Goal: Information Seeking & Learning: Learn about a topic

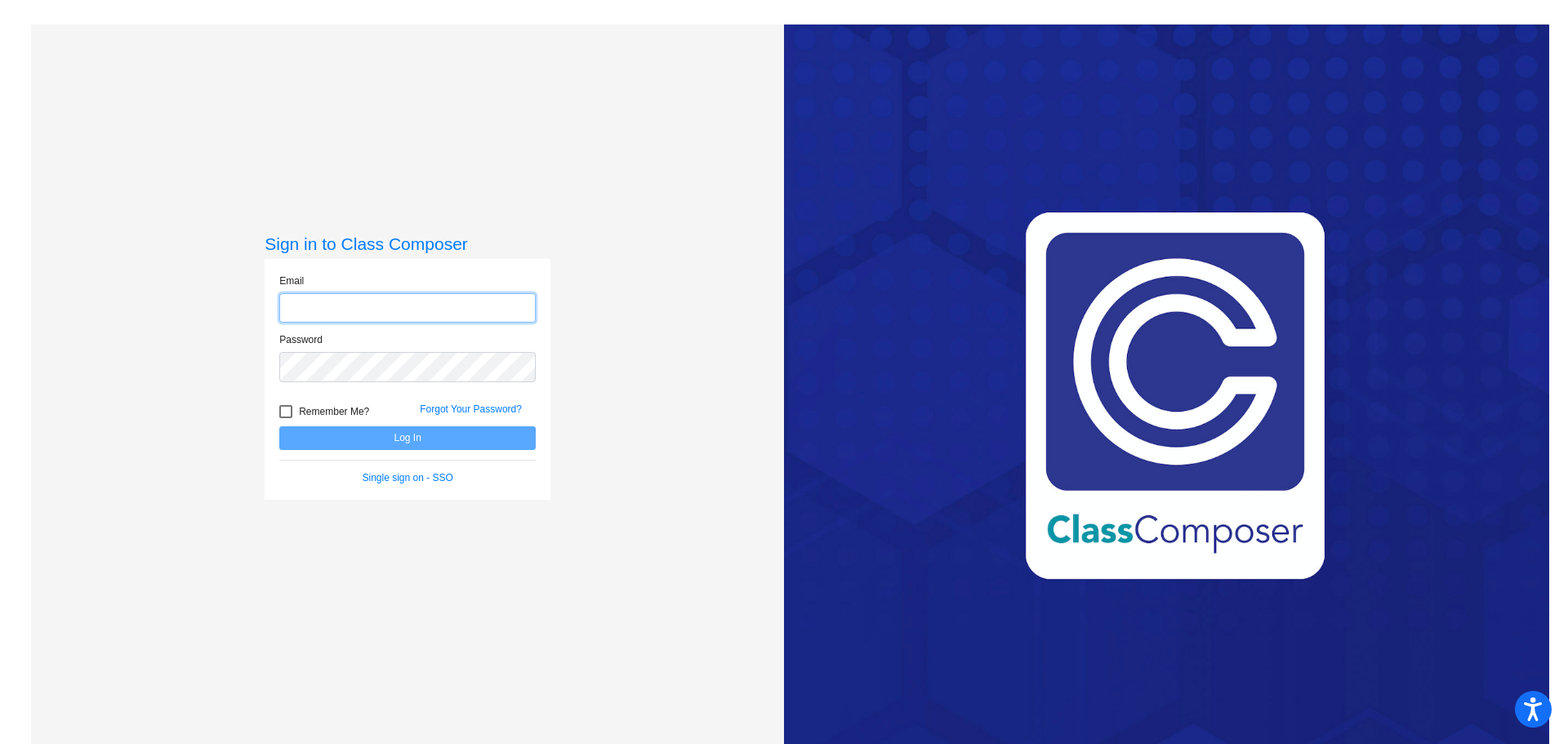
type input "[PERSON_NAME][EMAIL_ADDRESS][PERSON_NAME][DOMAIN_NAME]"
click at [357, 441] on button "Log In" at bounding box center [407, 437] width 256 height 24
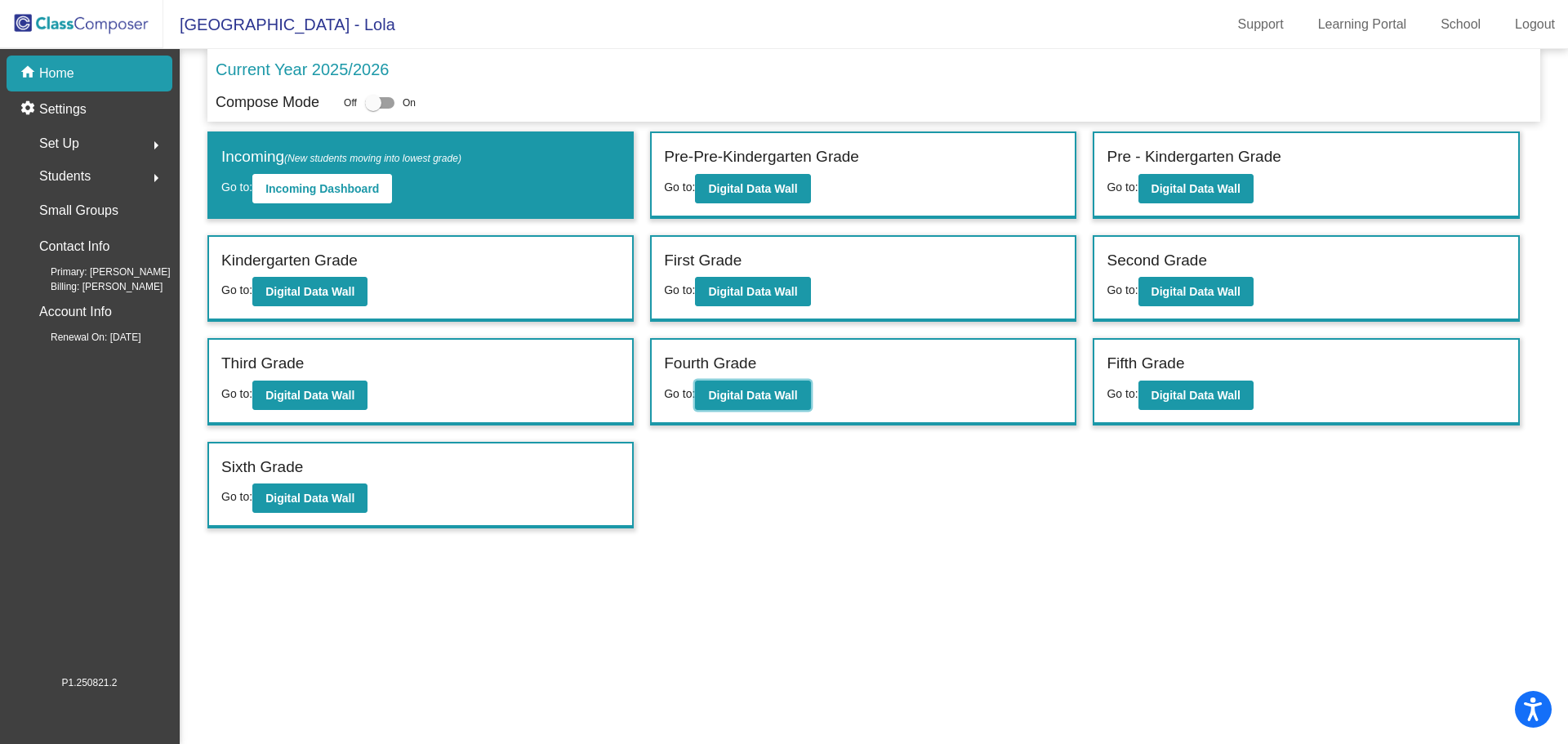
click at [736, 398] on b "Digital Data Wall" at bounding box center [752, 396] width 89 height 13
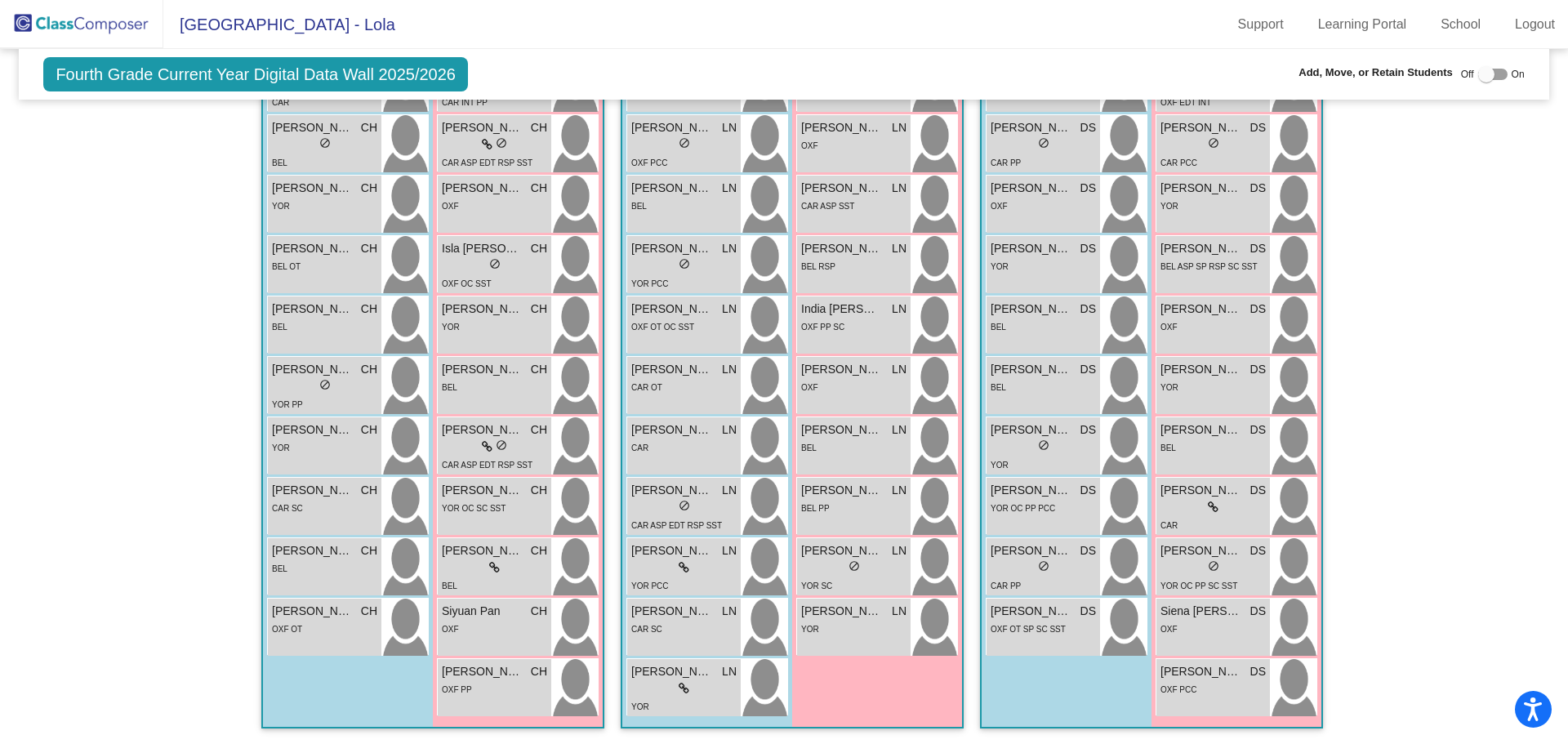
scroll to position [415, 0]
click at [828, 197] on div "CAR ASP SST" at bounding box center [828, 204] width 53 height 17
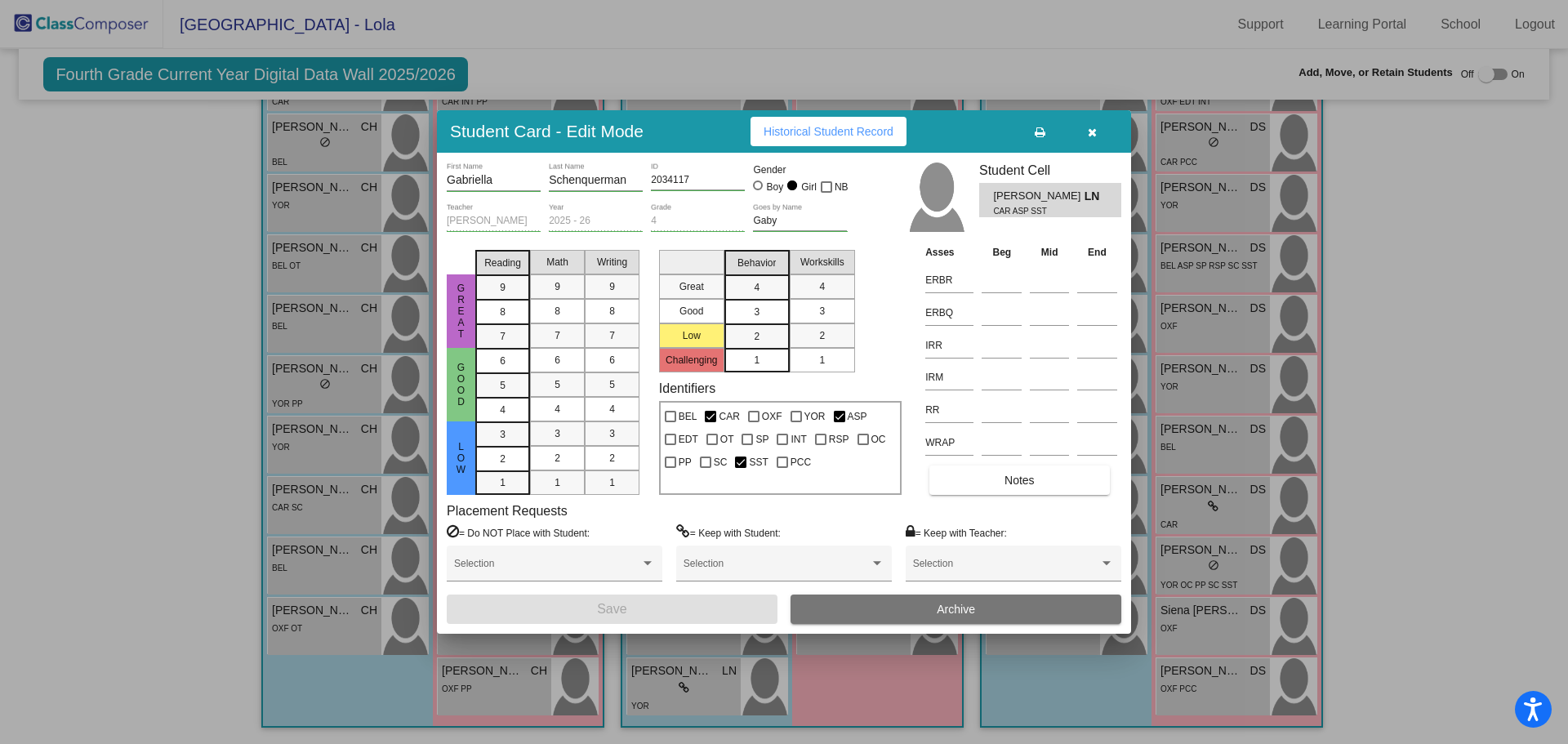
click at [853, 133] on span "Historical Student Record" at bounding box center [828, 132] width 130 height 13
click at [1087, 128] on icon "button" at bounding box center [1091, 133] width 9 height 11
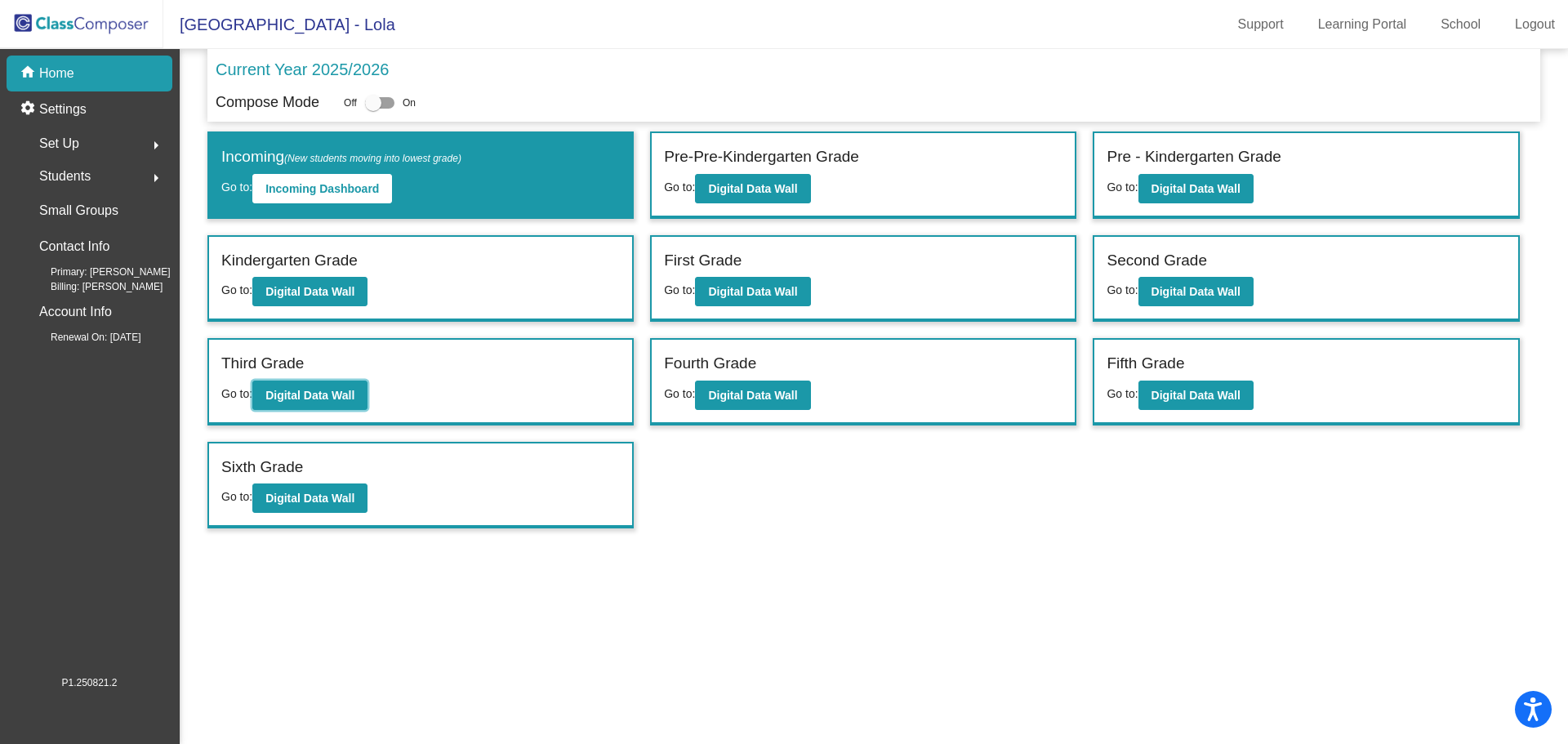
click at [326, 390] on b "Digital Data Wall" at bounding box center [309, 396] width 89 height 13
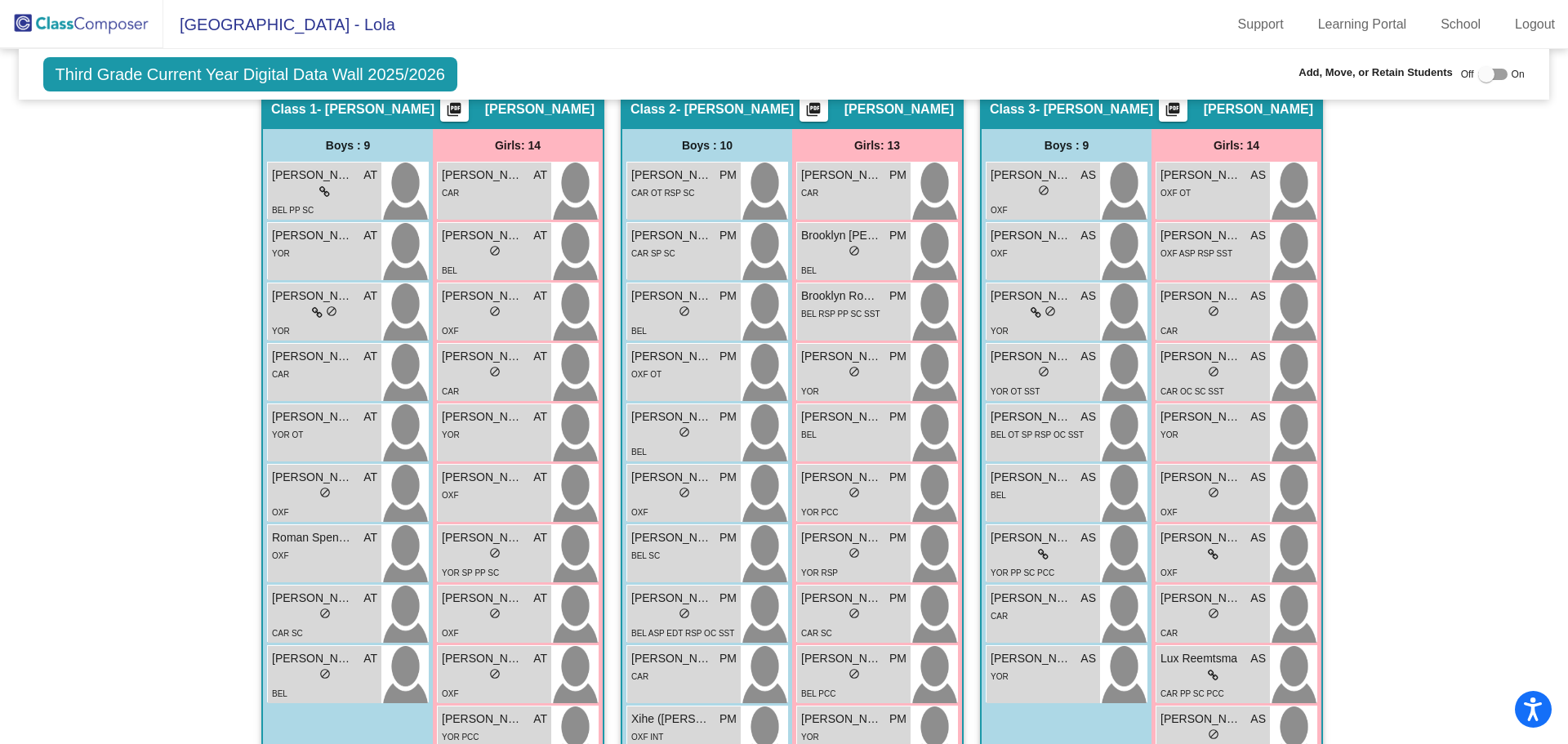
scroll to position [327, 0]
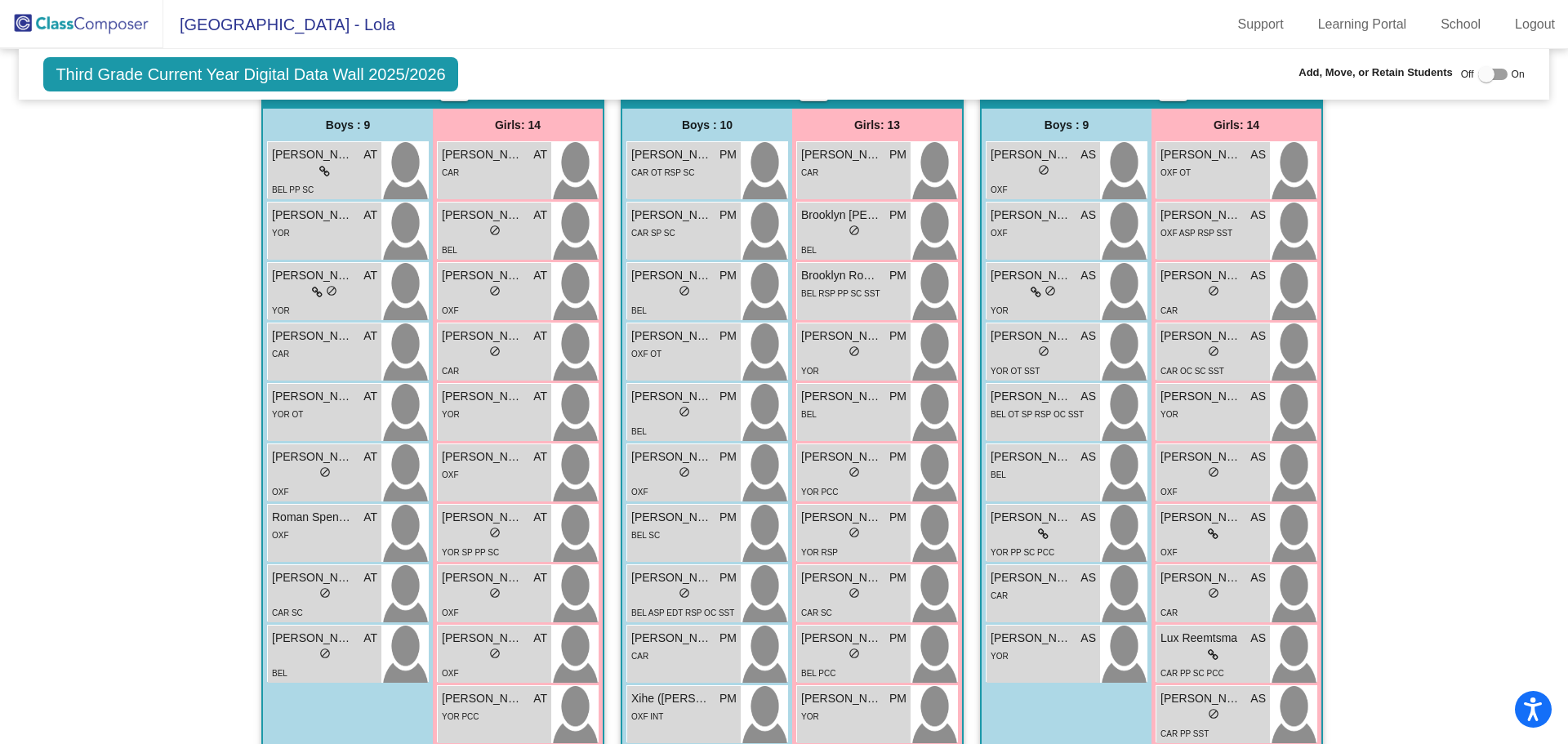
click at [666, 584] on span "[PERSON_NAME]" at bounding box center [672, 577] width 81 height 17
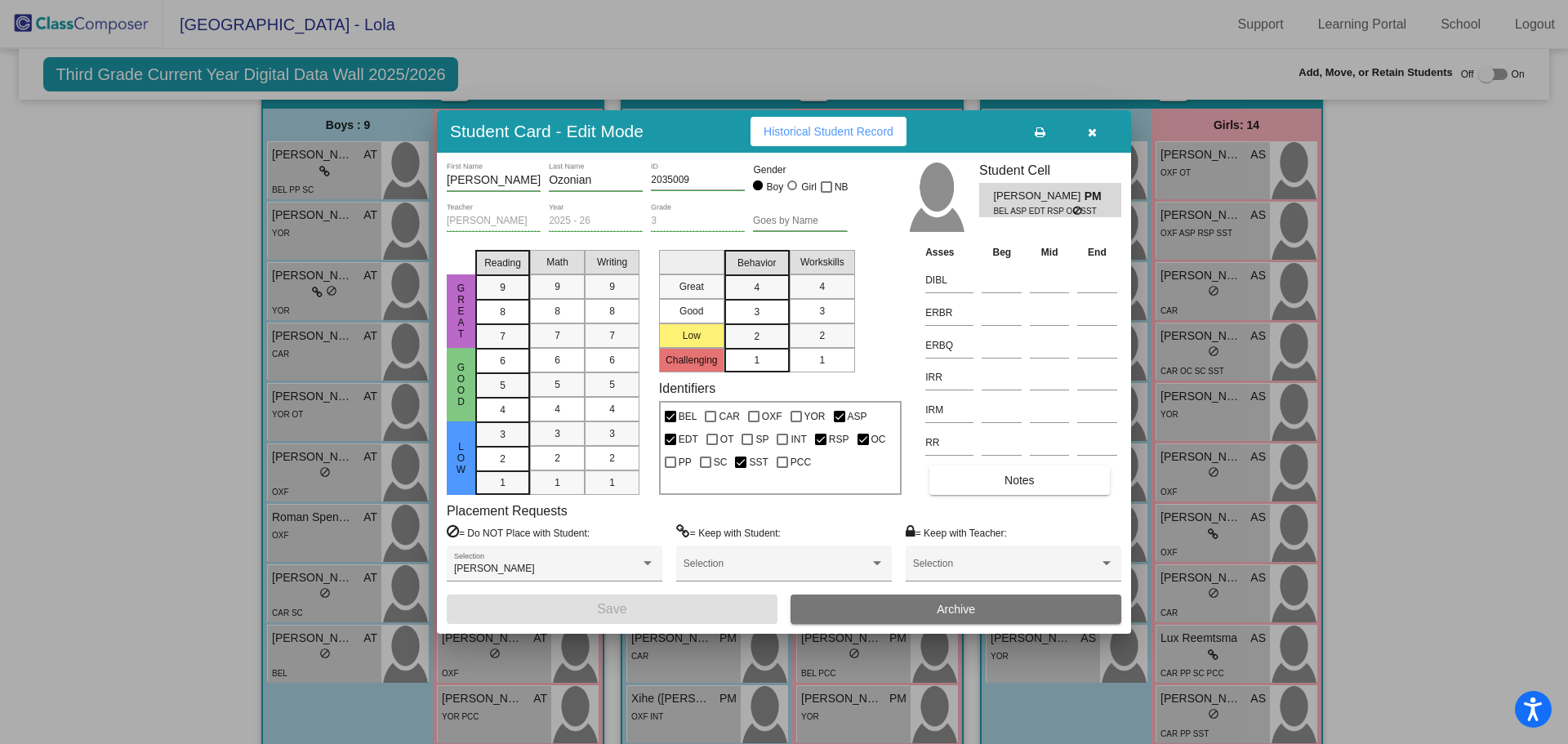
click at [854, 125] on span "Historical Student Record" at bounding box center [828, 132] width 130 height 13
click at [1093, 124] on button "button" at bounding box center [1091, 131] width 52 height 29
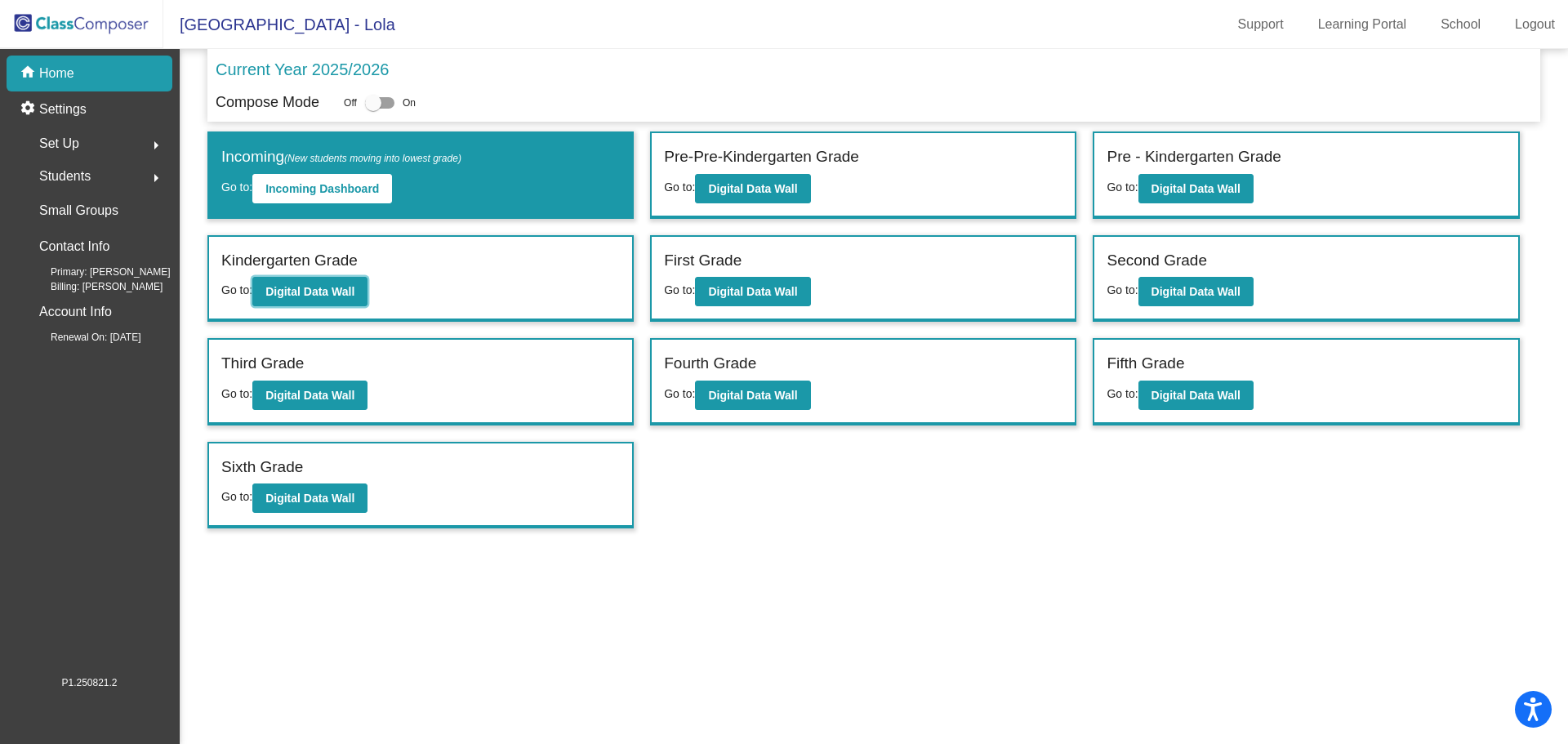
click at [338, 288] on b "Digital Data Wall" at bounding box center [309, 292] width 89 height 13
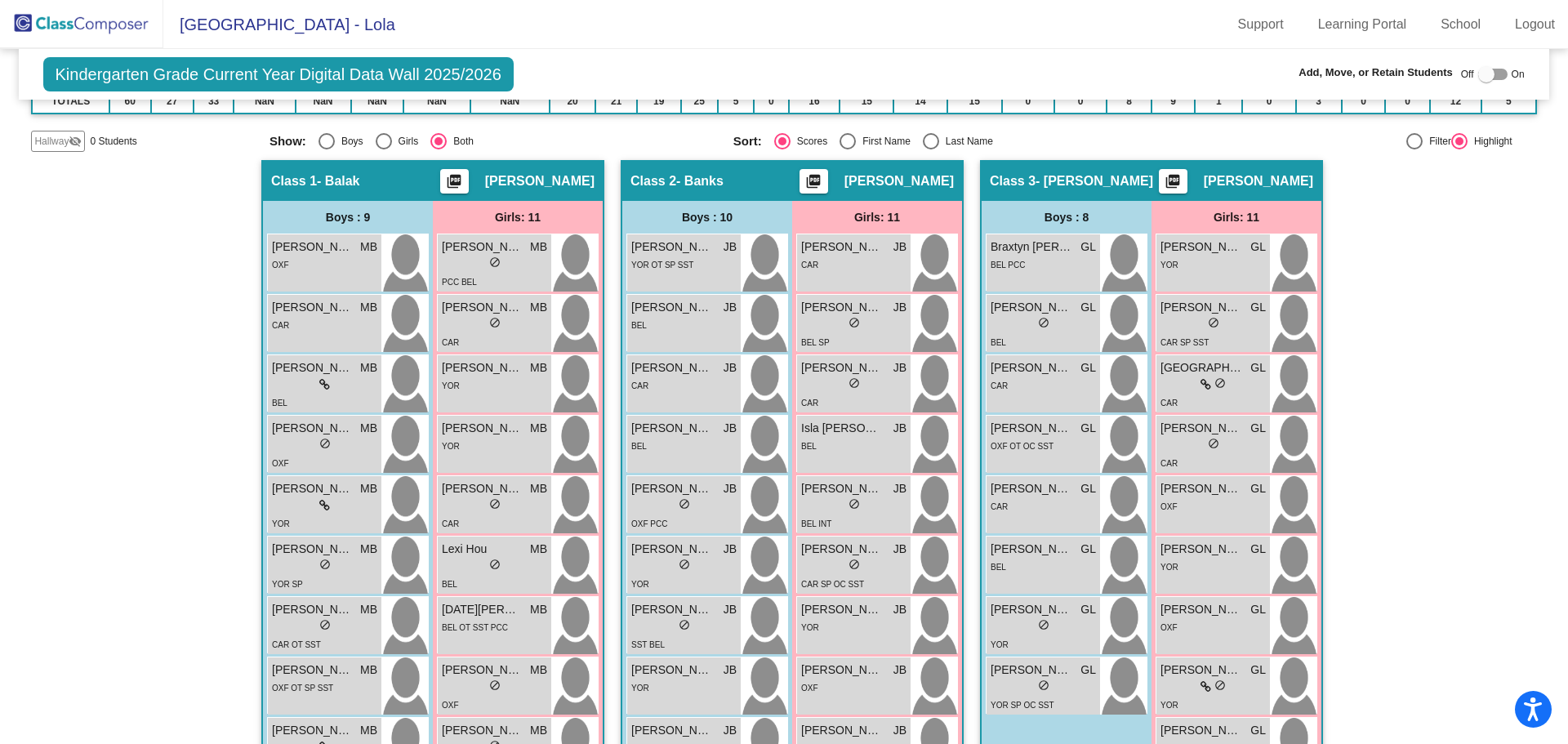
scroll to position [245, 0]
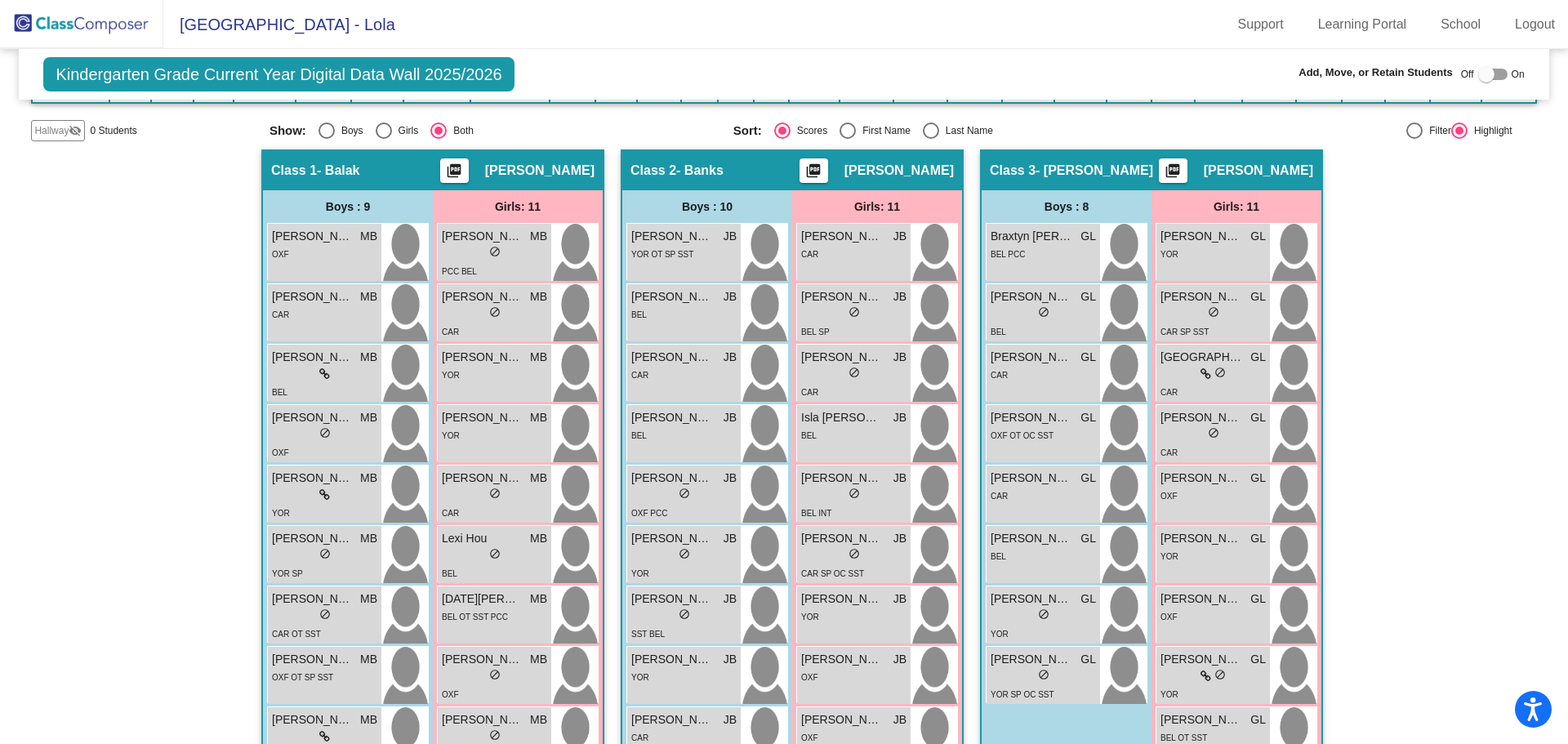
click at [709, 617] on div "lock do_not_disturb_alt" at bounding box center [683, 616] width 105 height 17
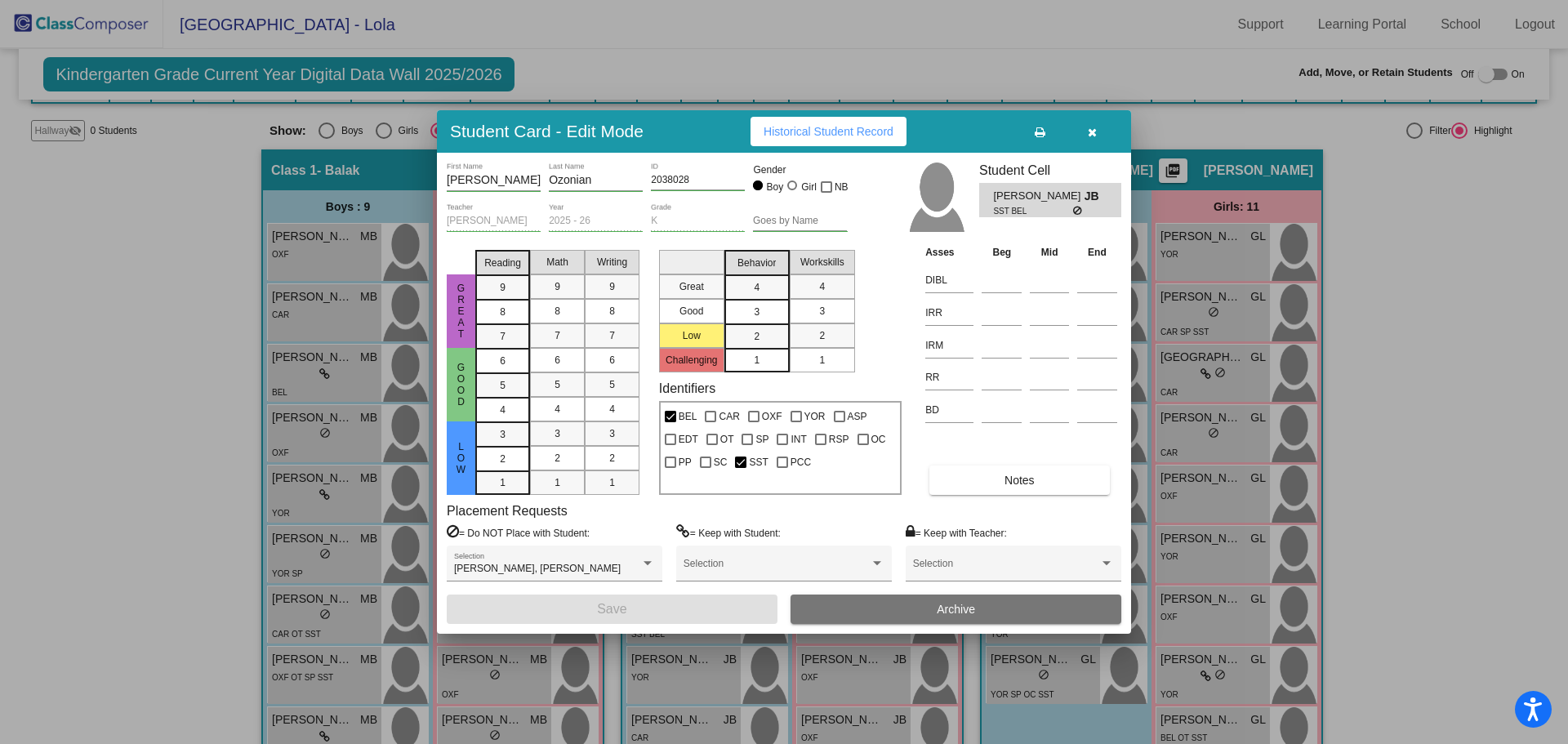
click at [822, 133] on span "Historical Student Record" at bounding box center [828, 132] width 130 height 13
click at [1093, 124] on button "button" at bounding box center [1091, 131] width 52 height 29
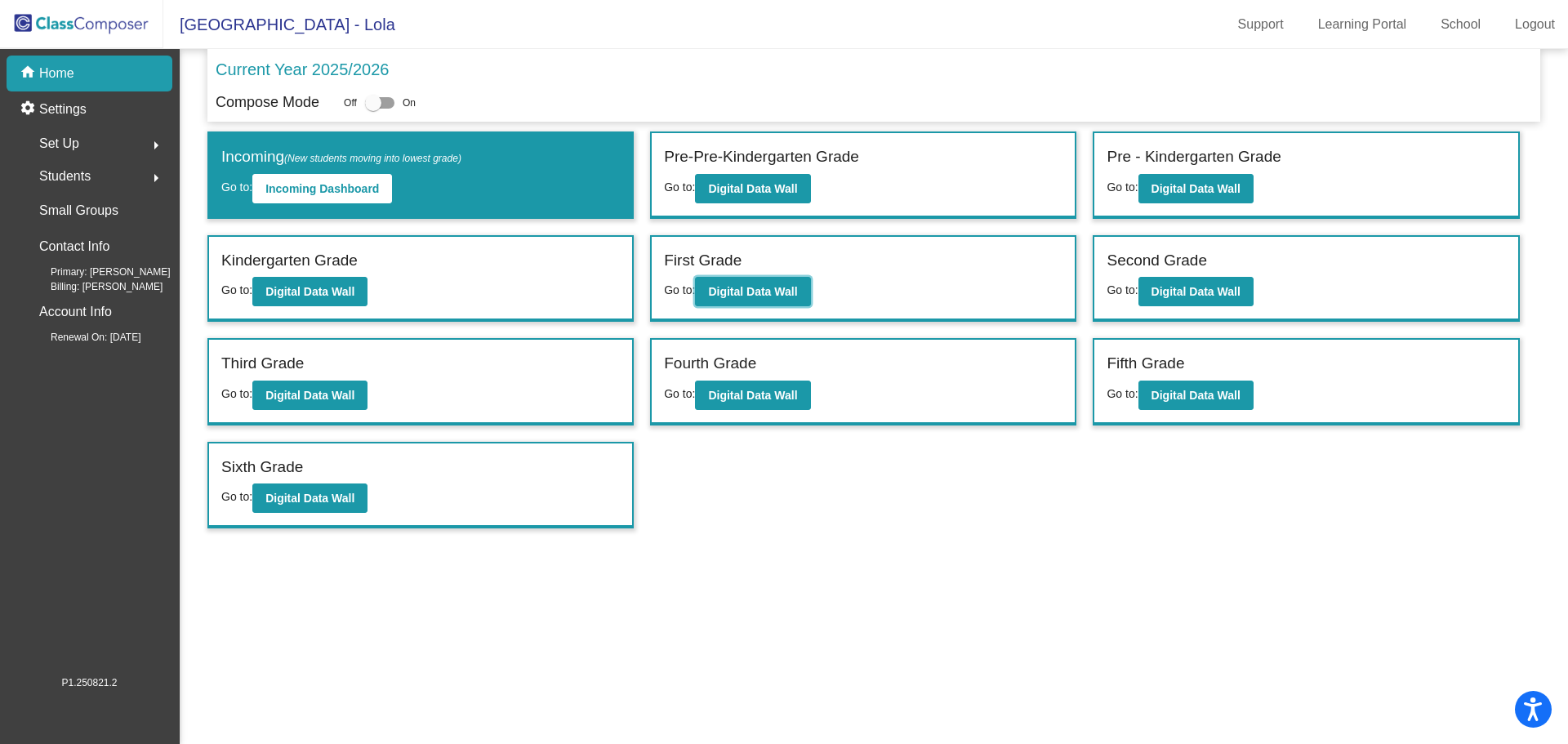
click at [744, 297] on b "Digital Data Wall" at bounding box center [752, 292] width 89 height 13
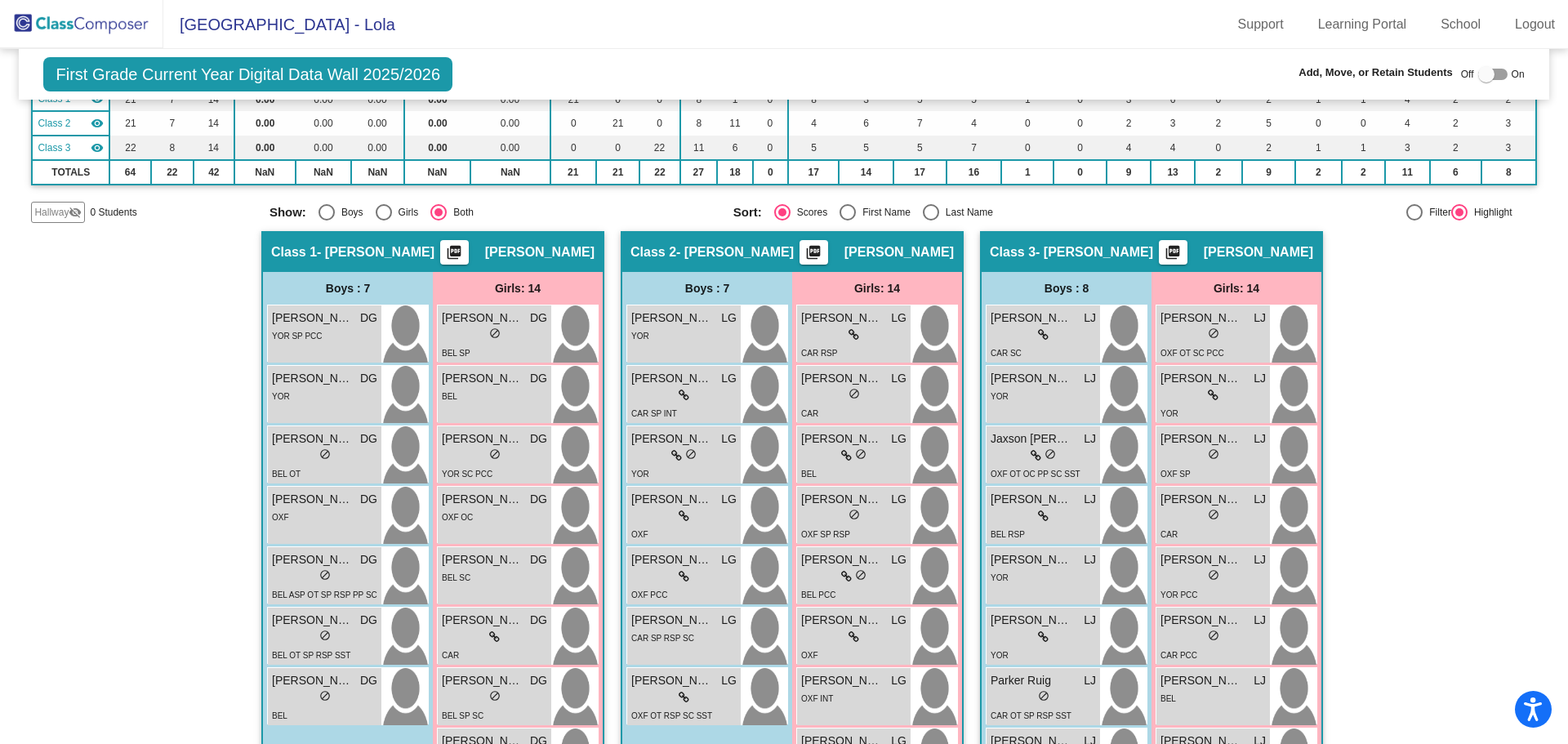
scroll to position [245, 0]
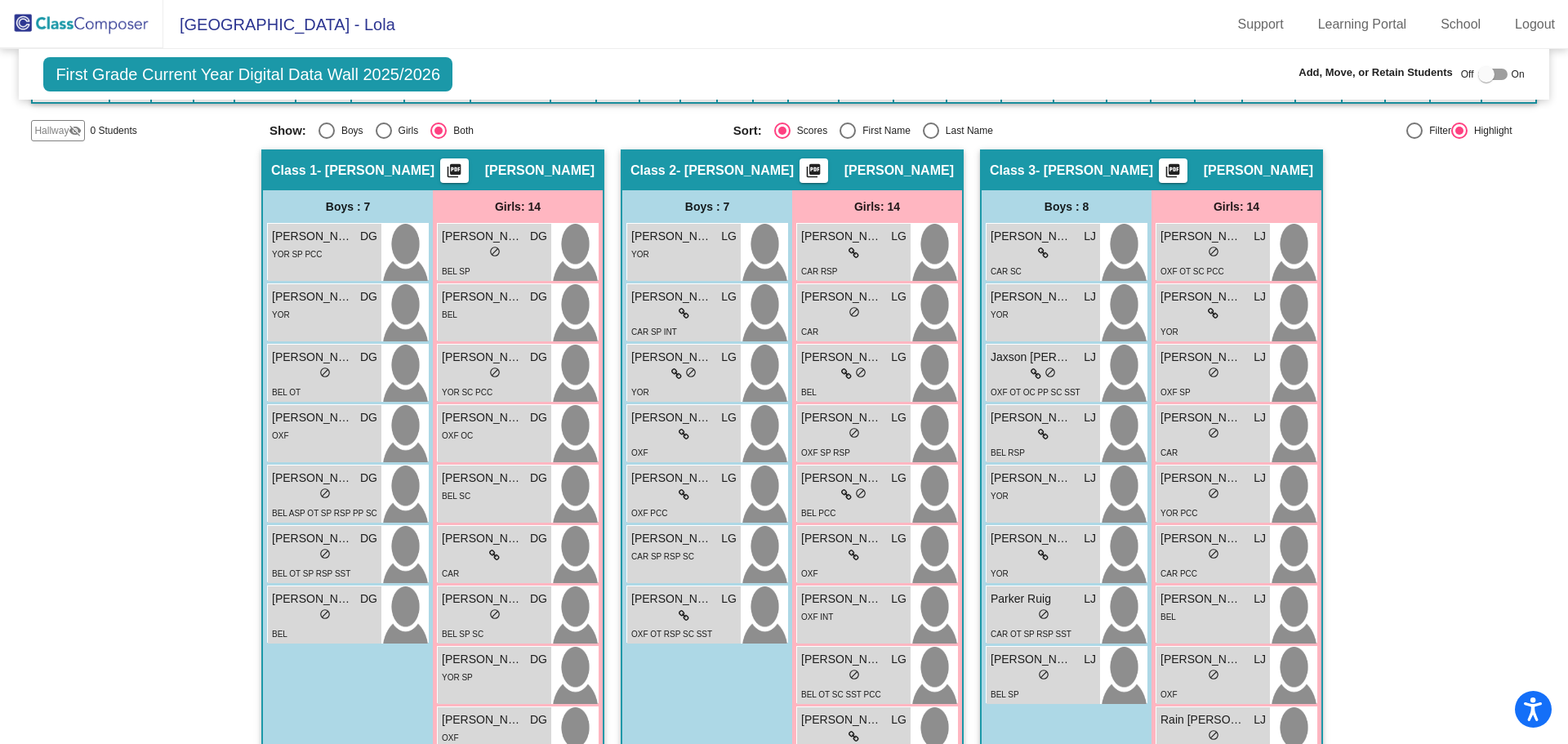
click at [1060, 381] on div "lock do_not_disturb_alt" at bounding box center [1043, 375] width 105 height 17
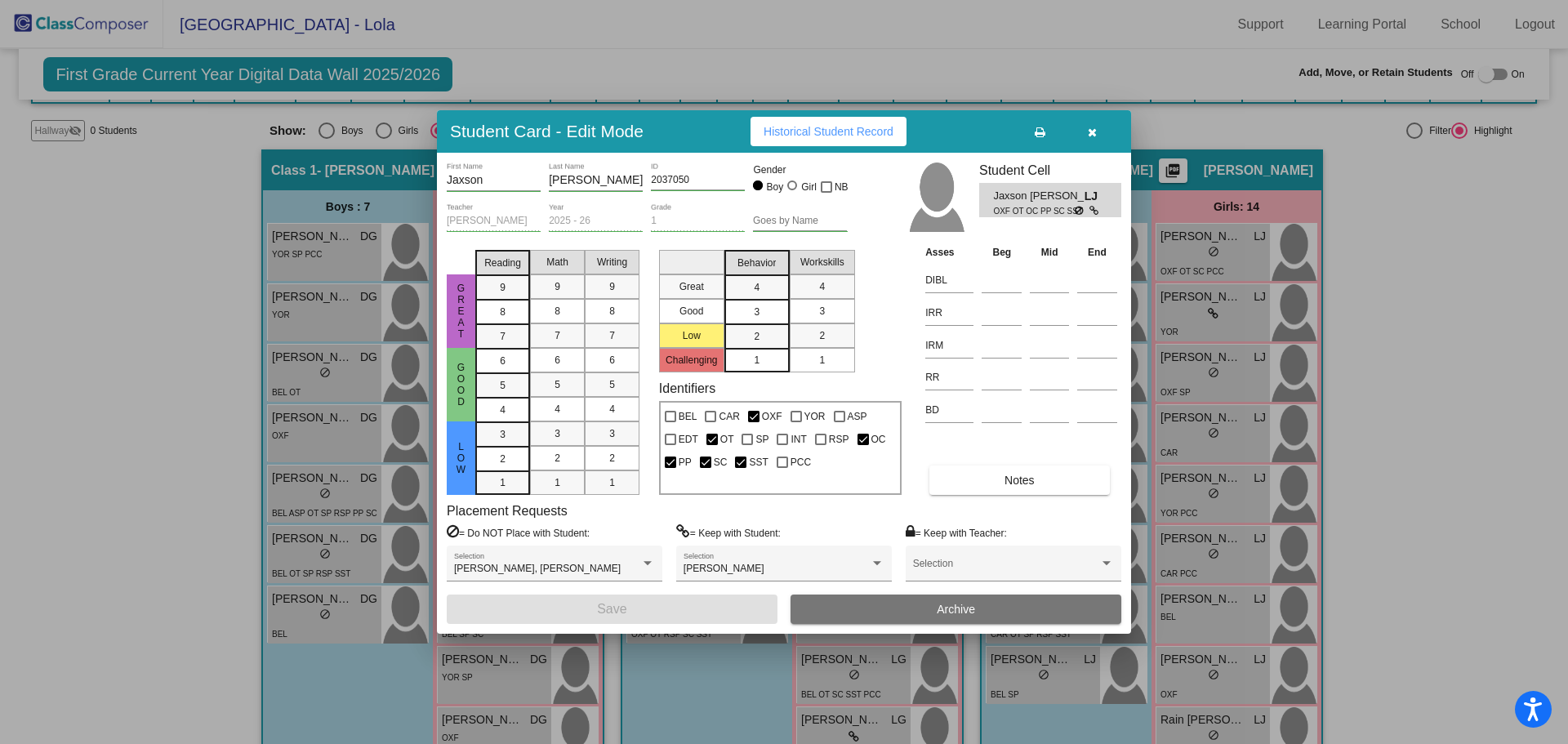
click at [807, 125] on span "Historical Student Record" at bounding box center [828, 132] width 130 height 13
click at [1092, 132] on icon "button" at bounding box center [1091, 133] width 9 height 11
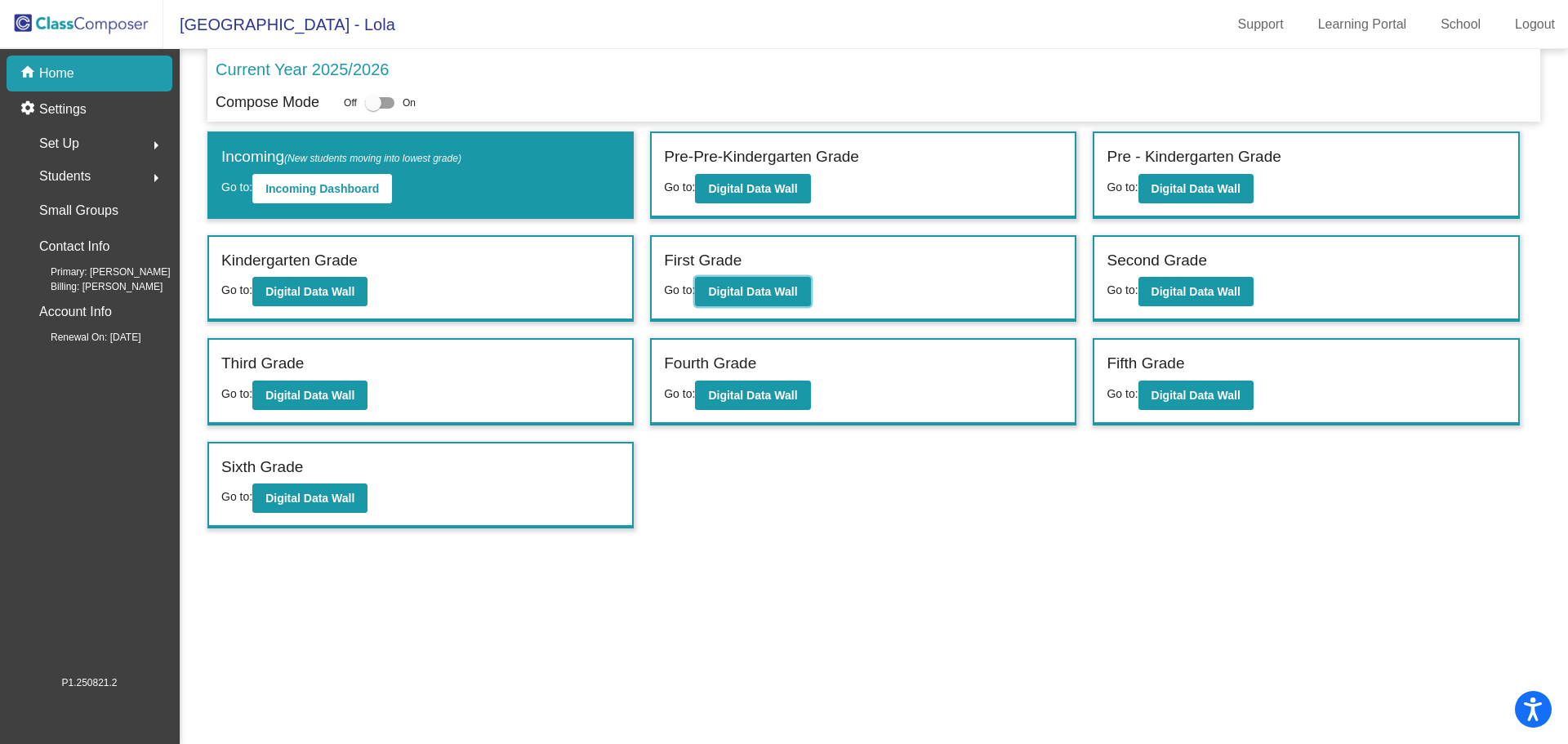
click at [784, 294] on b "Digital Data Wall" at bounding box center [752, 292] width 89 height 13
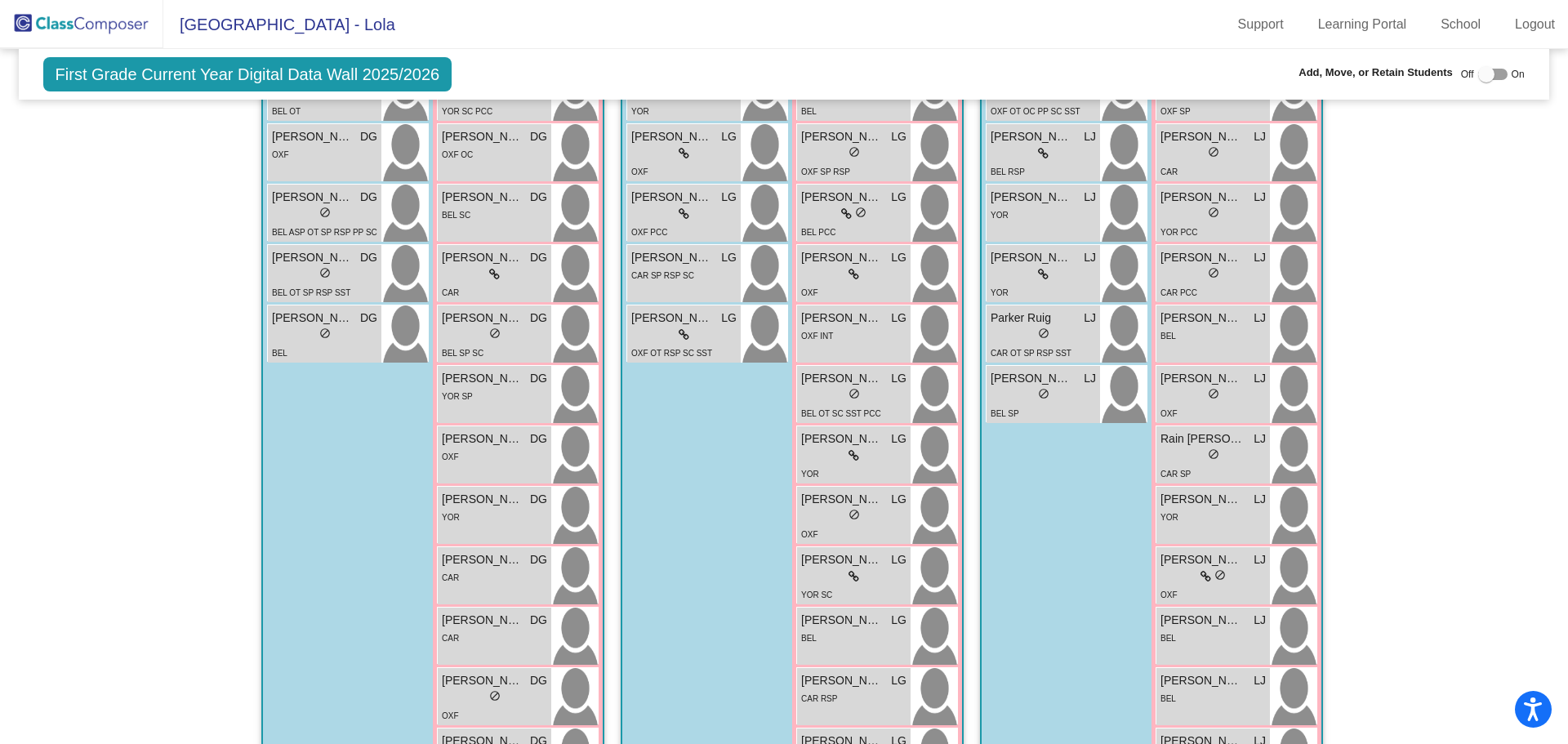
scroll to position [572, 0]
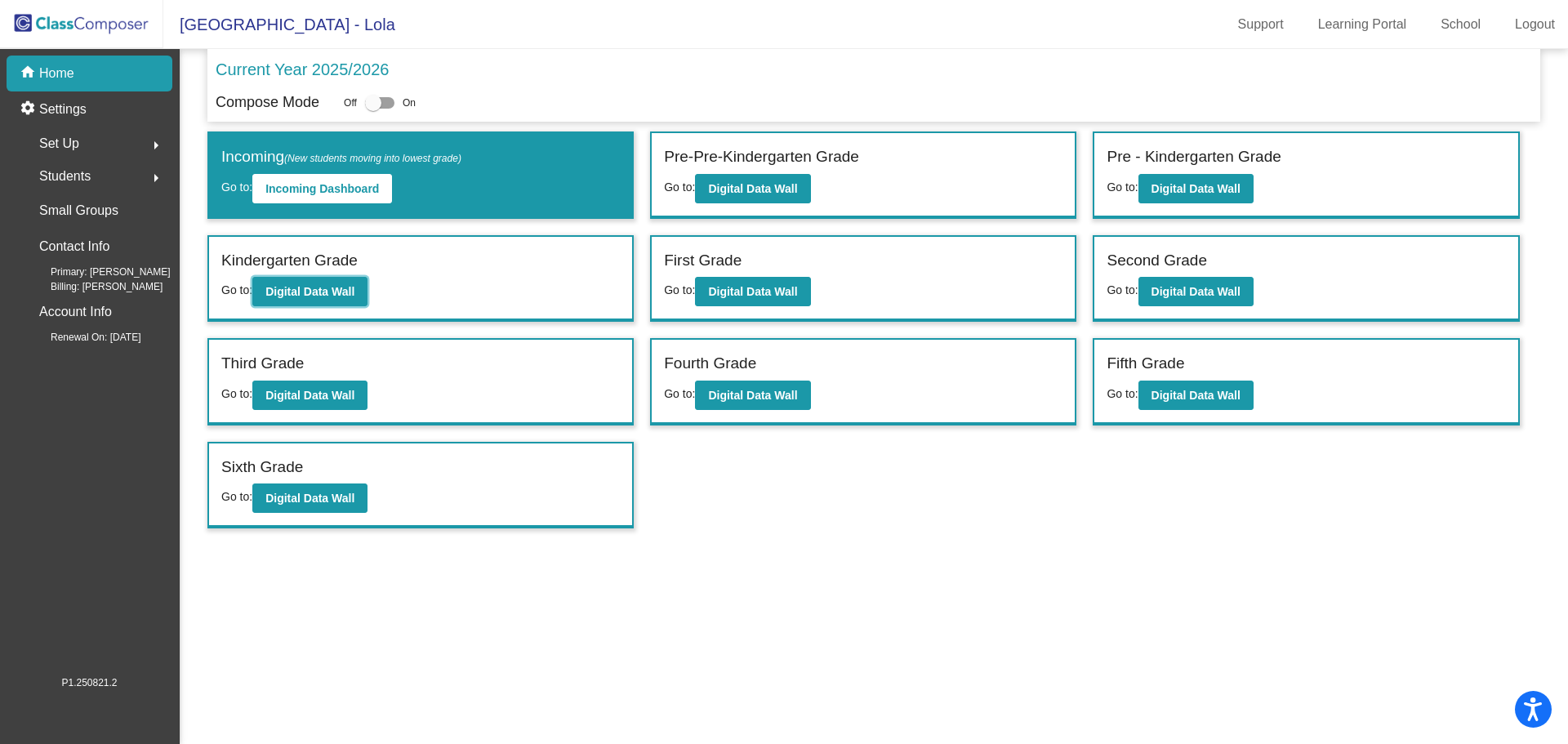
click at [344, 291] on b "Digital Data Wall" at bounding box center [309, 292] width 89 height 13
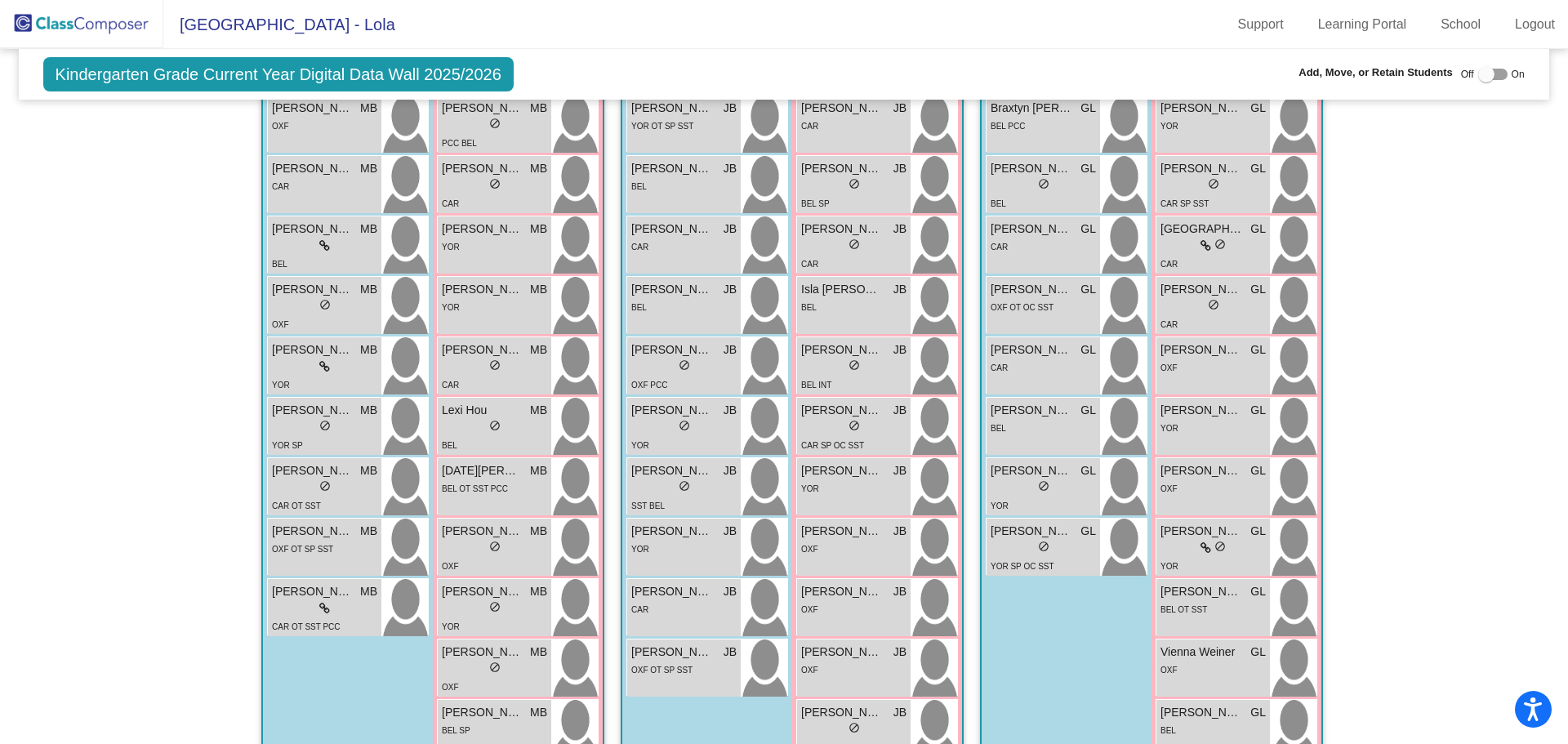
scroll to position [333, 0]
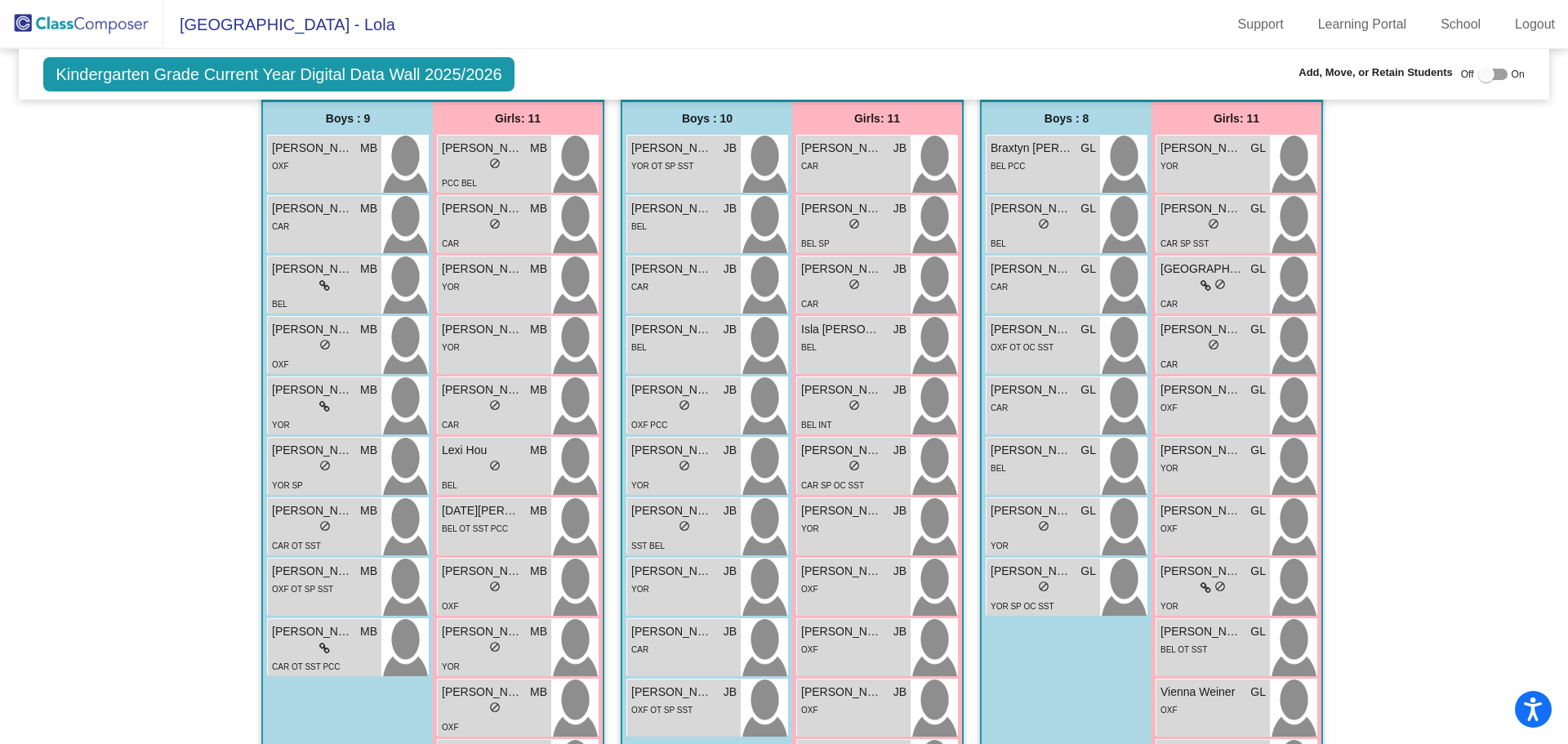
click at [1051, 585] on div "lock do_not_disturb_alt" at bounding box center [1043, 589] width 105 height 17
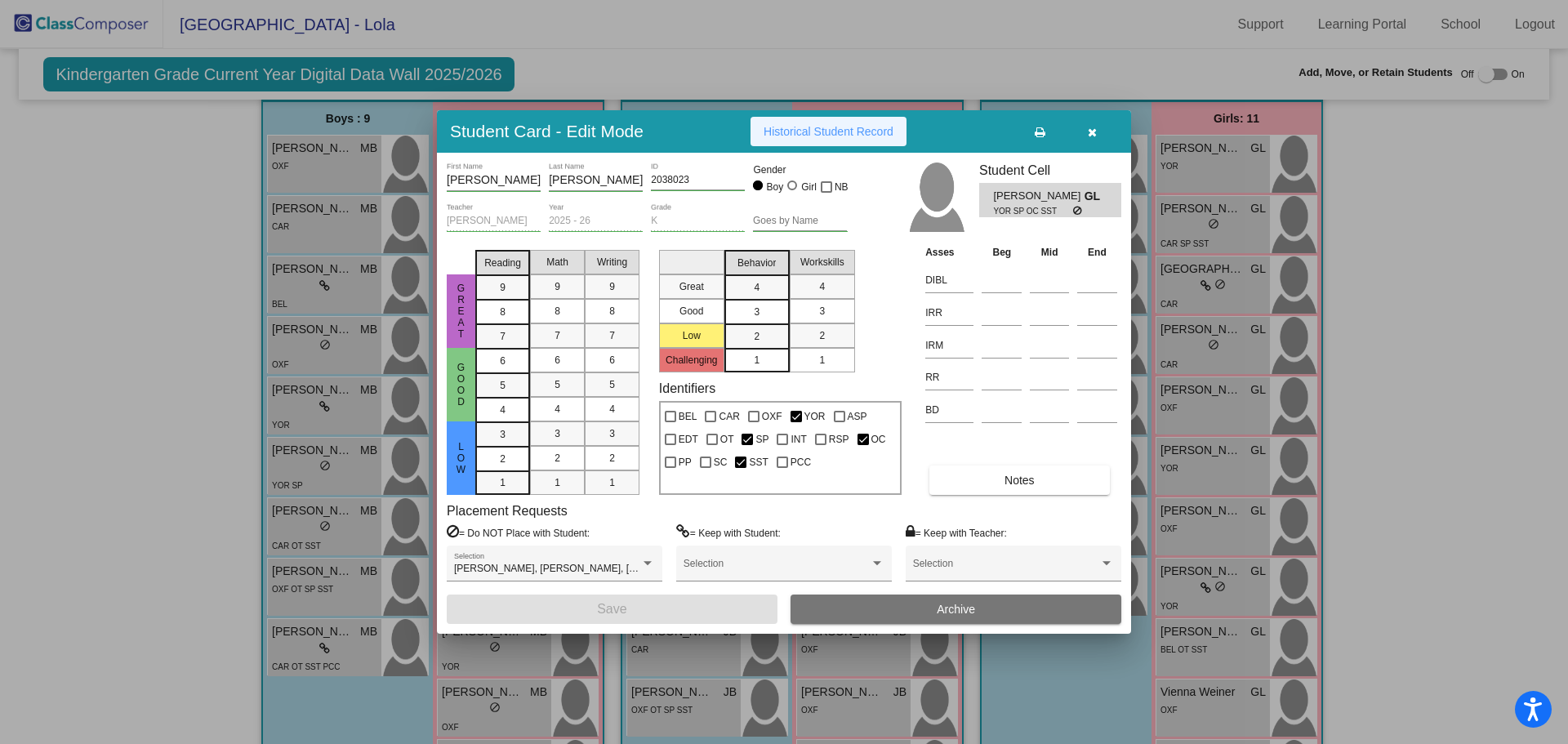
click at [870, 141] on button "Historical Student Record" at bounding box center [828, 131] width 156 height 29
click at [1090, 133] on icon "button" at bounding box center [1091, 133] width 9 height 11
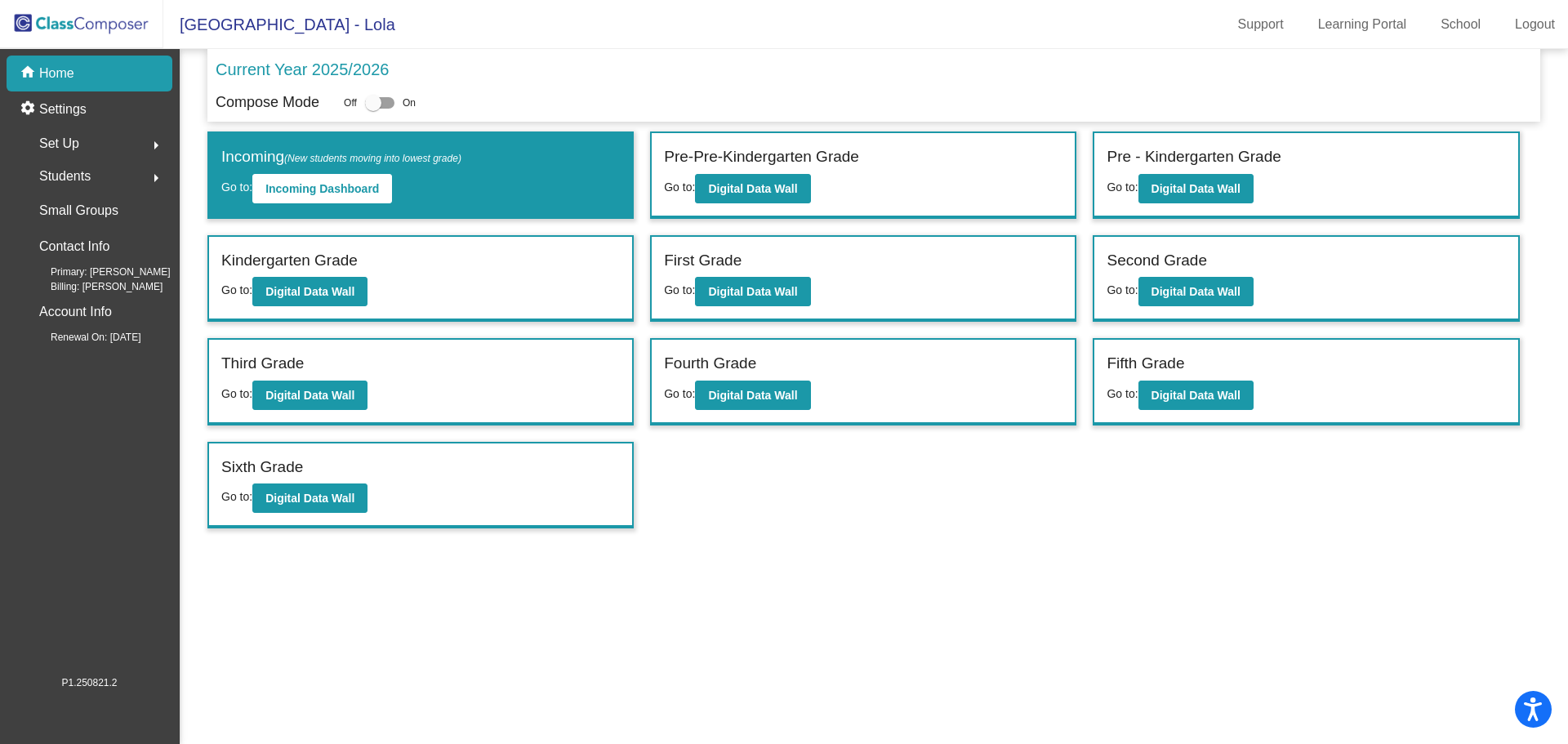
click at [1552, 27] on link "Logout" at bounding box center [1535, 25] width 66 height 27
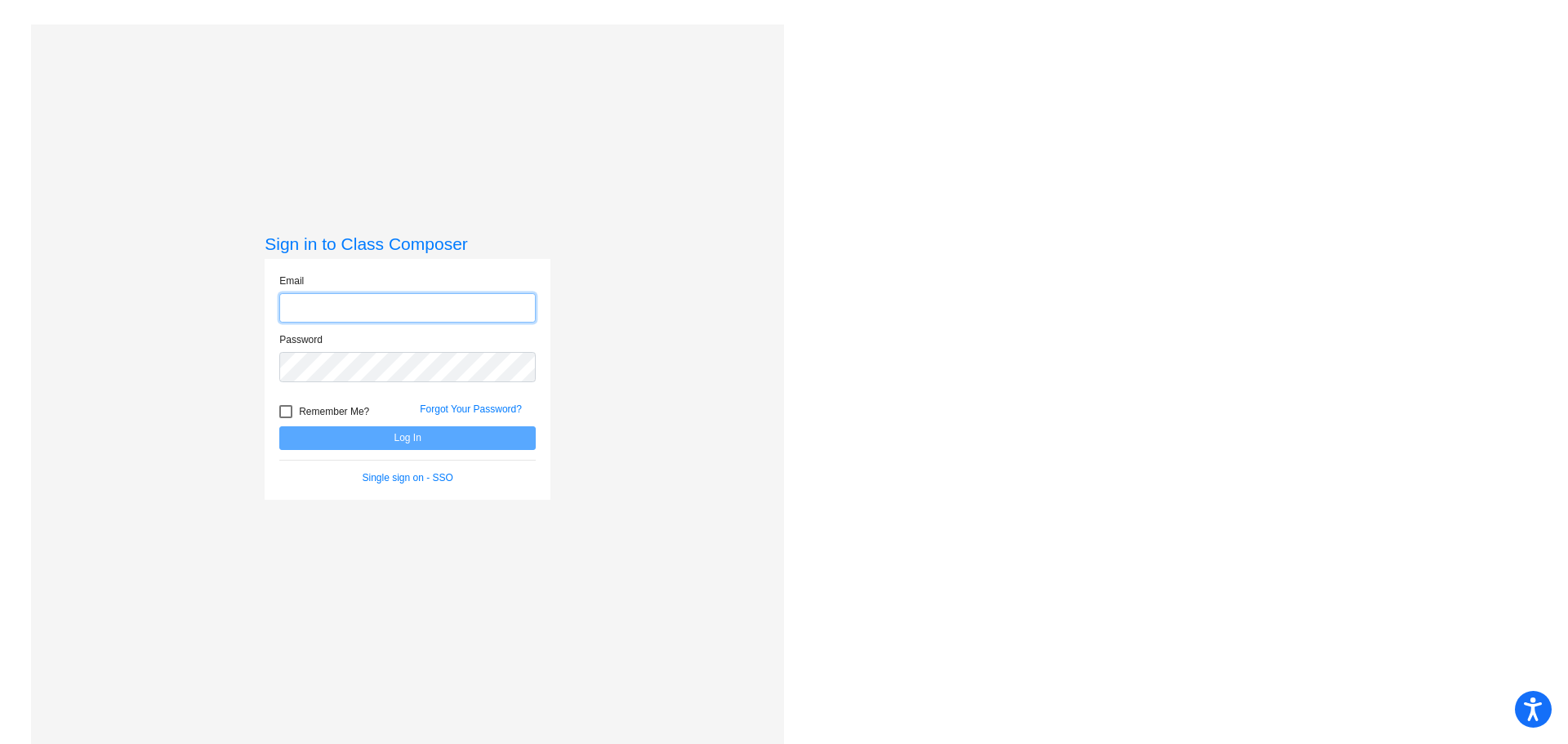
type input "[PERSON_NAME][EMAIL_ADDRESS][PERSON_NAME][DOMAIN_NAME]"
